Goal: Find specific page/section: Find specific page/section

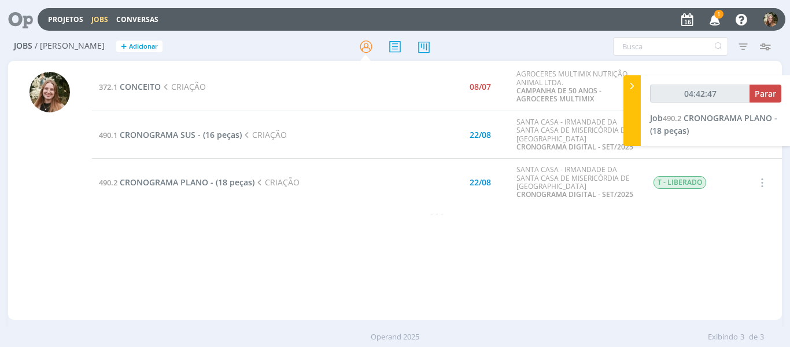
type input "04:42:48"
drag, startPoint x: 778, startPoint y: 93, endPoint x: 735, endPoint y: 101, distance: 43.7
click at [778, 93] on button "Parar" at bounding box center [766, 93] width 32 height 18
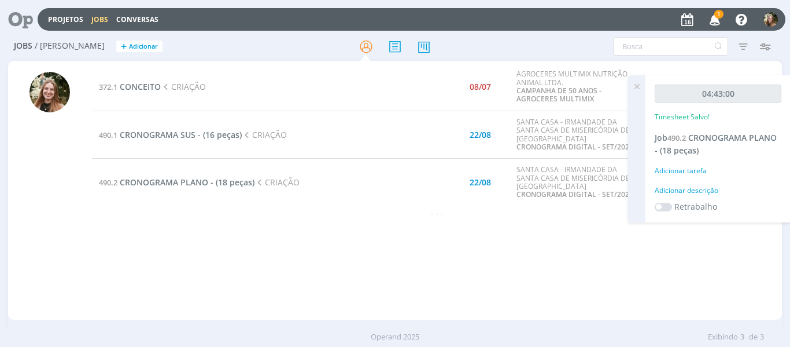
click at [639, 89] on icon at bounding box center [637, 86] width 21 height 23
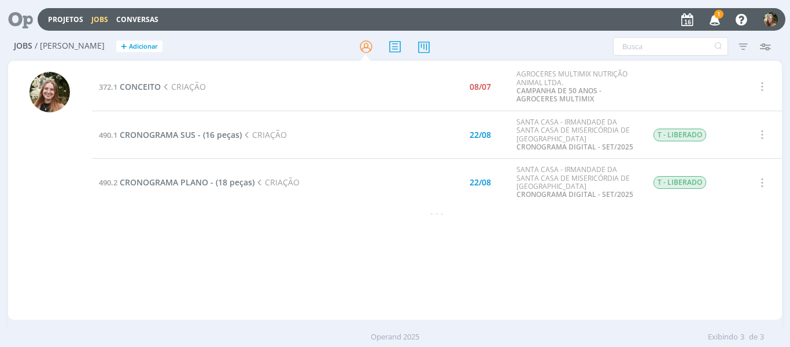
click at [717, 23] on icon "button" at bounding box center [715, 19] width 20 height 20
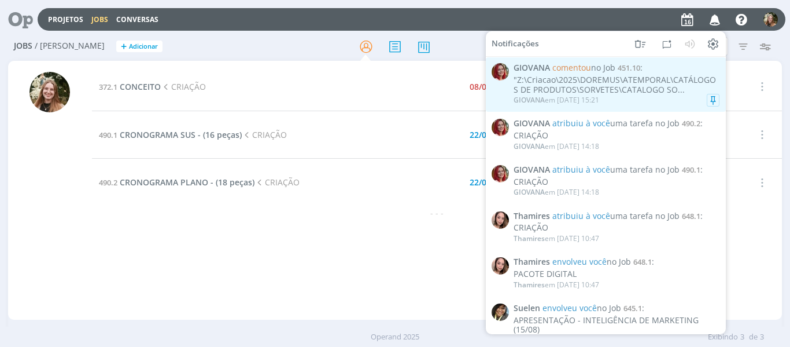
click at [674, 88] on div ""Z:\Criacao\2025\DOREMUS\ATEMPORAL\CATÁLOGOS DE PRODUTOS\SORVETES\CATALOGO SO..." at bounding box center [617, 85] width 206 height 20
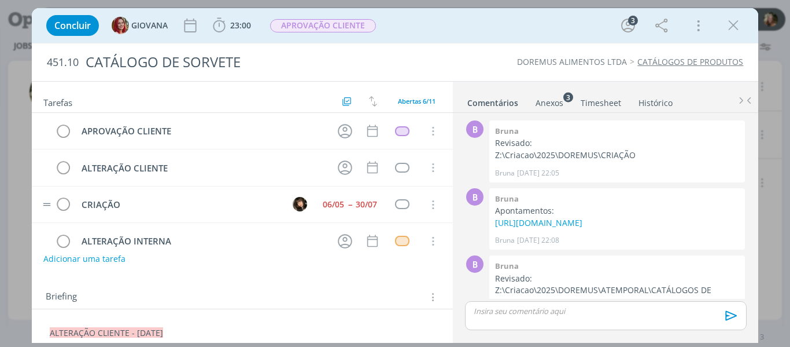
scroll to position [259, 0]
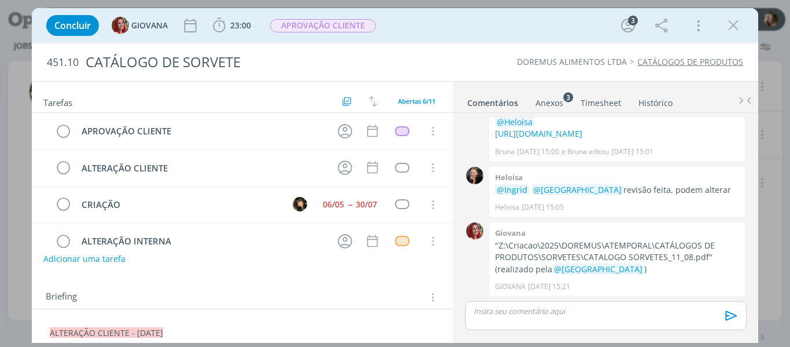
click at [734, 25] on icon "dialog" at bounding box center [733, 25] width 17 height 17
